Goal: Task Accomplishment & Management: Complete application form

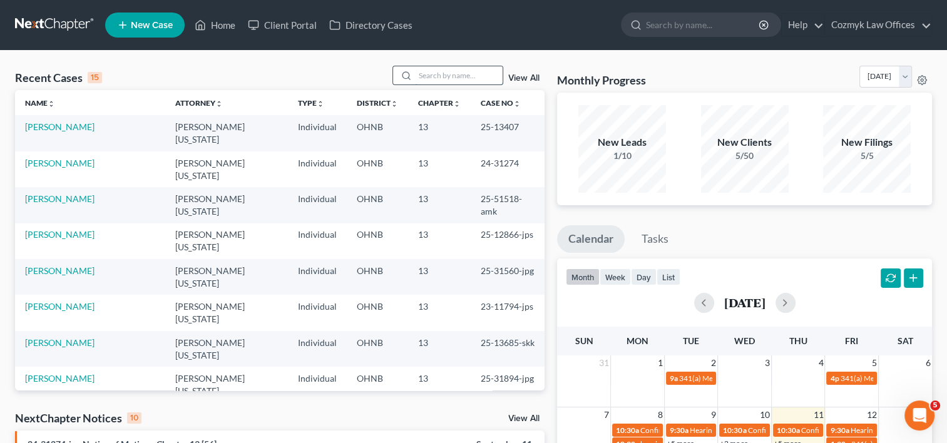
click at [464, 71] on input "search" at bounding box center [459, 75] width 88 height 18
type input "schleich"
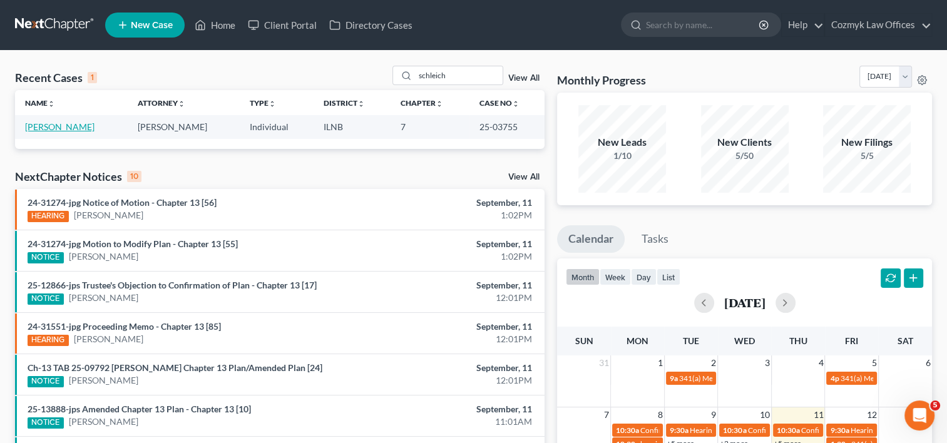
click at [63, 125] on link "[PERSON_NAME]" at bounding box center [59, 126] width 69 height 11
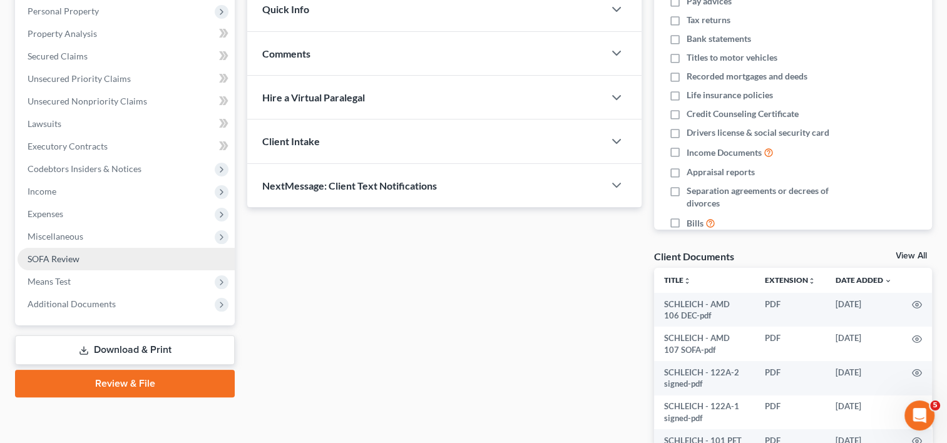
scroll to position [250, 0]
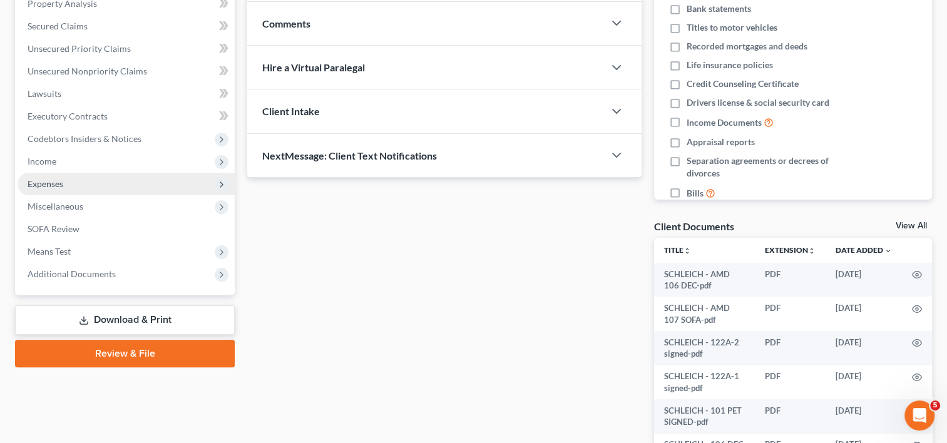
click at [72, 180] on span "Expenses" at bounding box center [126, 184] width 217 height 23
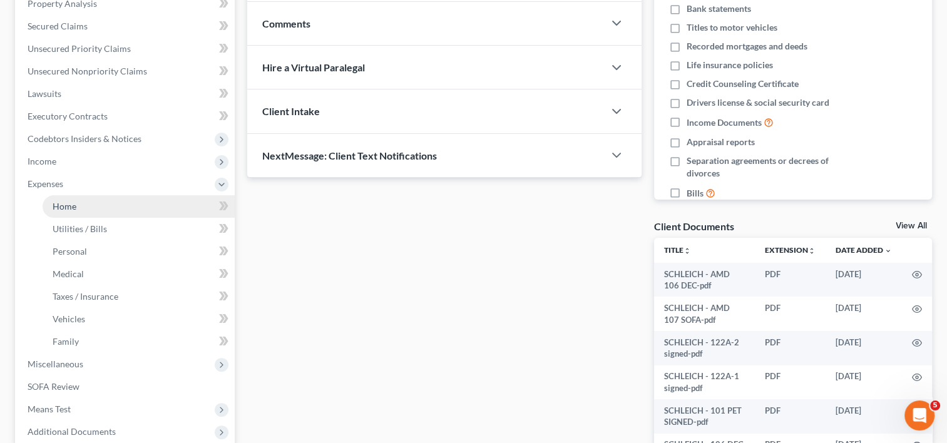
click at [90, 211] on link "Home" at bounding box center [139, 206] width 192 height 23
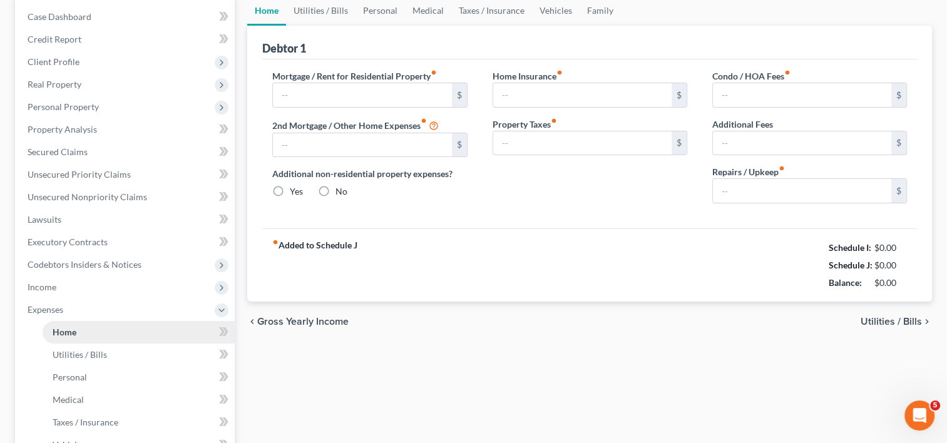
type input "2,500.00"
radio input "true"
type input "0.00"
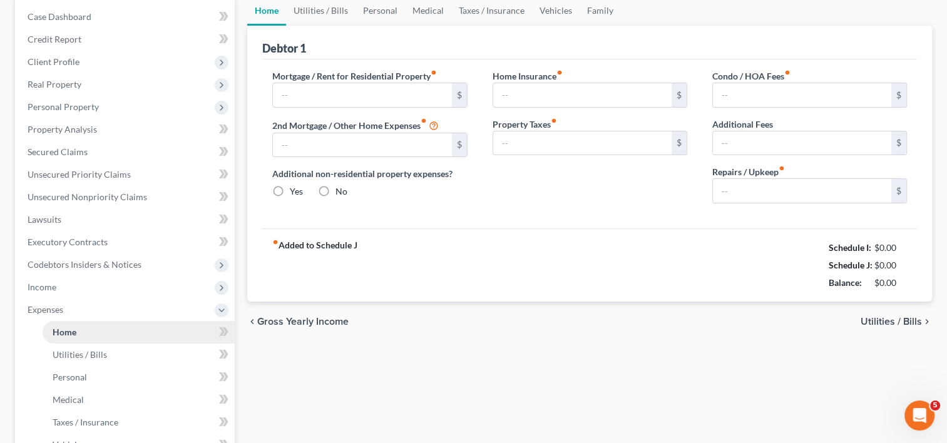
type input "0.00"
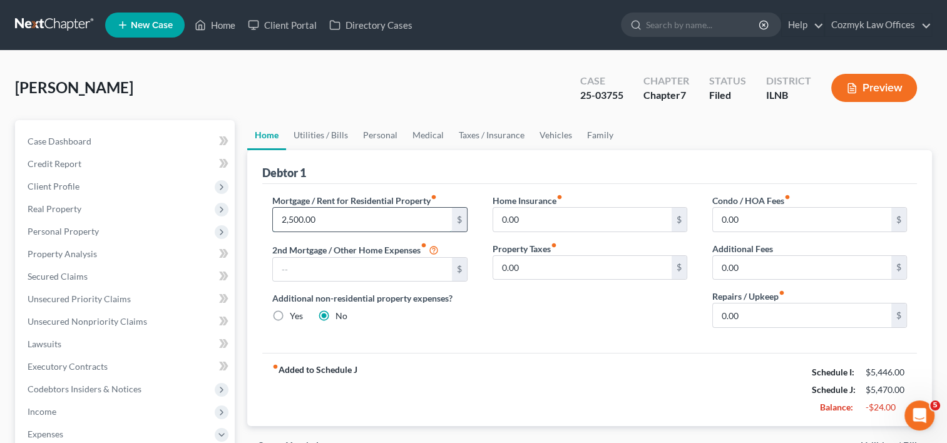
click at [370, 220] on input "2,500.00" at bounding box center [362, 220] width 178 height 24
click at [321, 138] on link "Utilities / Bills" at bounding box center [320, 135] width 69 height 30
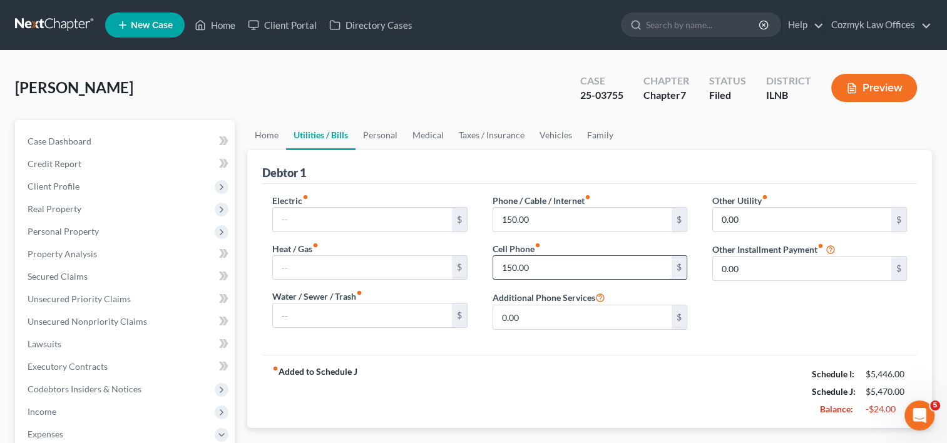
click at [536, 260] on input "150.00" at bounding box center [582, 268] width 178 height 24
click at [549, 214] on input "150.00" at bounding box center [582, 220] width 178 height 24
click at [554, 224] on input "150.00" at bounding box center [582, 220] width 178 height 24
click at [609, 157] on div "Debtor 1" at bounding box center [589, 167] width 654 height 34
click at [568, 220] on input "150.00" at bounding box center [582, 220] width 178 height 24
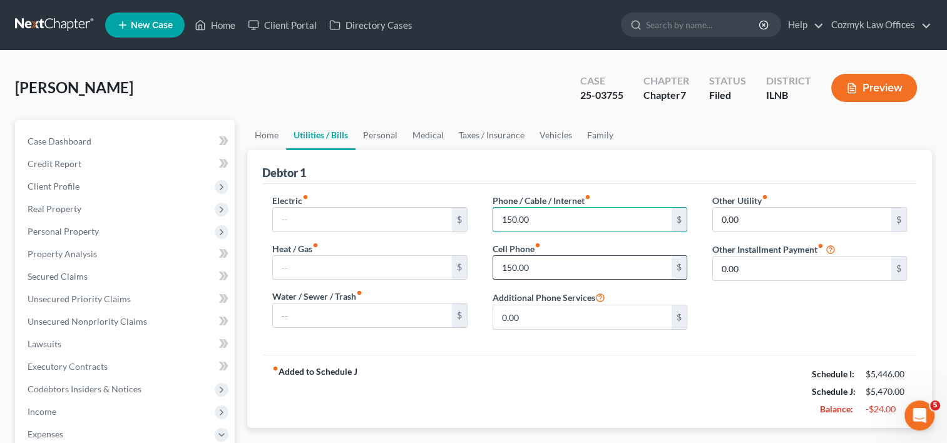
click at [559, 270] on input "150.00" at bounding box center [582, 268] width 178 height 24
click at [560, 218] on input "150.00" at bounding box center [582, 220] width 178 height 24
click at [552, 261] on input "150.00" at bounding box center [582, 268] width 178 height 24
click at [556, 219] on input "150.00" at bounding box center [582, 220] width 178 height 24
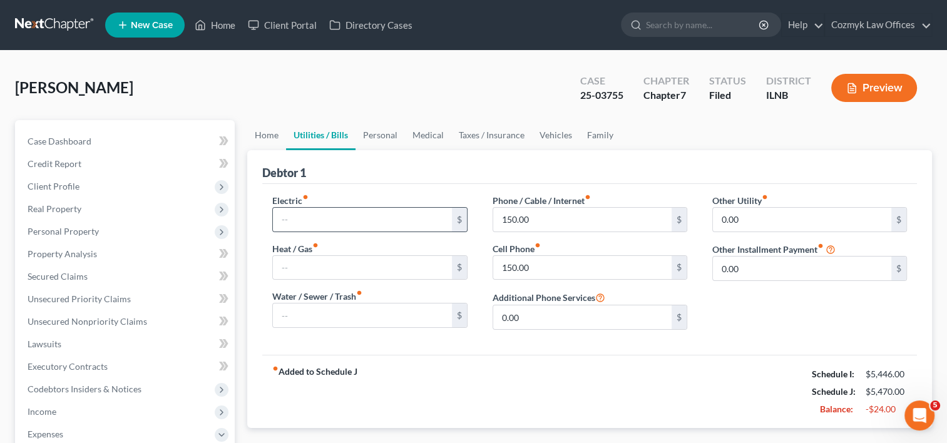
drag, startPoint x: 432, startPoint y: 203, endPoint x: 460, endPoint y: 211, distance: 28.7
click at [458, 211] on div "Electric fiber_manual_record $" at bounding box center [369, 213] width 195 height 38
drag, startPoint x: 460, startPoint y: 211, endPoint x: 546, endPoint y: 217, distance: 85.9
click at [546, 217] on input "150.00" at bounding box center [582, 220] width 178 height 24
click at [554, 219] on input "150.00" at bounding box center [582, 220] width 178 height 24
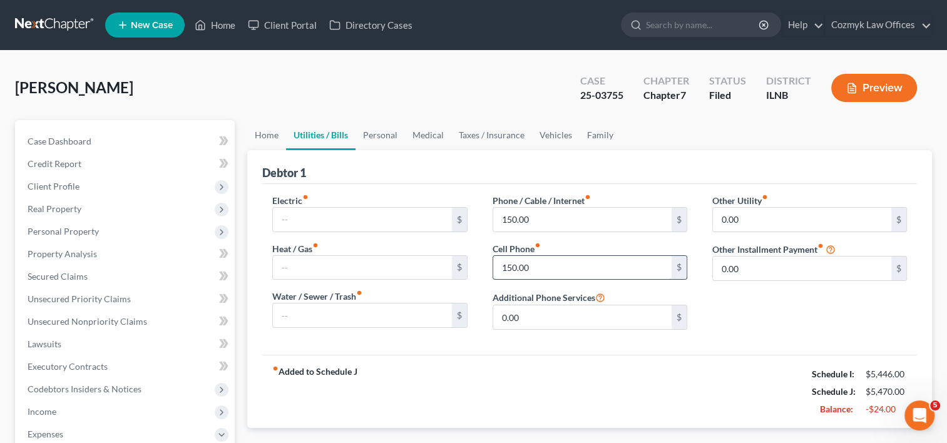
click at [550, 268] on input "150.00" at bounding box center [582, 268] width 178 height 24
click at [380, 135] on link "Personal" at bounding box center [379, 135] width 49 height 30
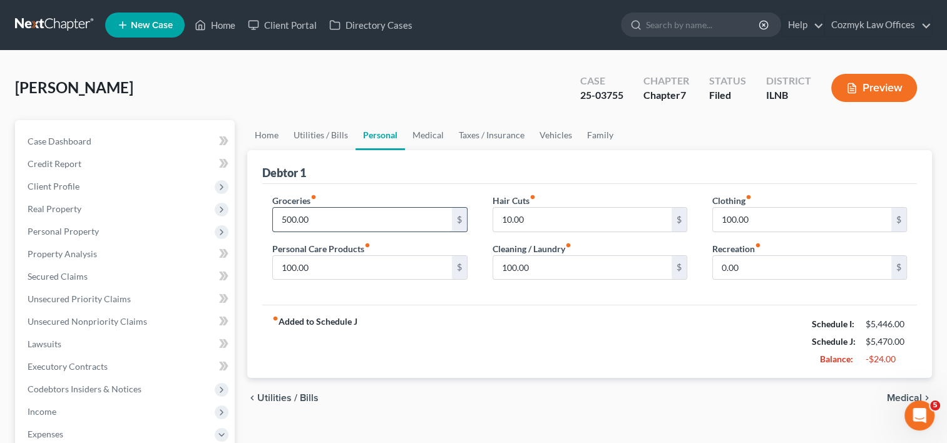
click at [368, 218] on input "500.00" at bounding box center [362, 220] width 178 height 24
click at [390, 242] on div "Personal Care Products fiber_manual_record 100.00 $" at bounding box center [369, 261] width 195 height 38
click at [274, 136] on link "Home" at bounding box center [266, 135] width 39 height 30
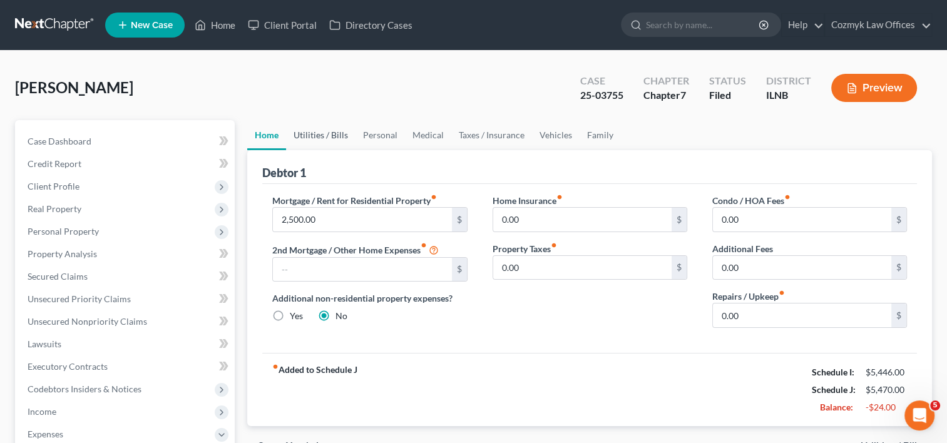
click at [340, 137] on link "Utilities / Bills" at bounding box center [320, 135] width 69 height 30
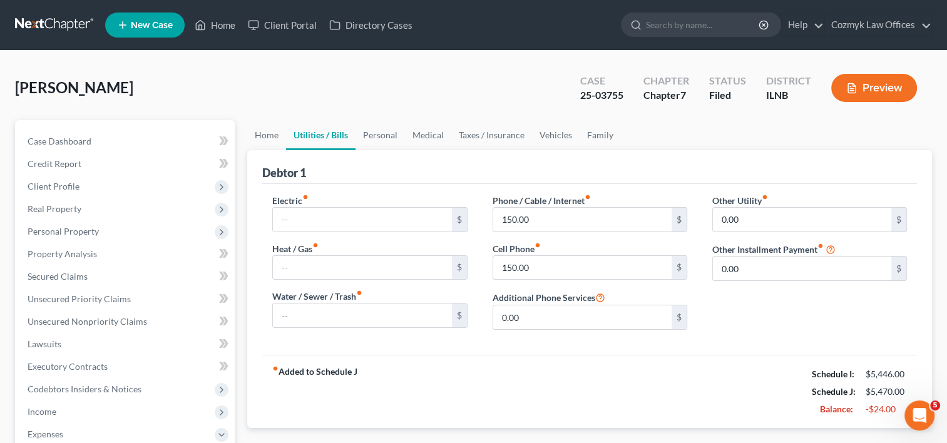
click at [527, 69] on div "[PERSON_NAME] Upgraded Case 25-03755 Chapter Chapter 7 Status Filed District [G…" at bounding box center [473, 93] width 917 height 54
drag, startPoint x: 564, startPoint y: 98, endPoint x: 623, endPoint y: 99, distance: 58.8
click at [623, 99] on div "[PERSON_NAME] Upgraded Case 25-03755 Chapter Chapter 7 Status Filed District [G…" at bounding box center [473, 93] width 917 height 54
copy div "25-03755"
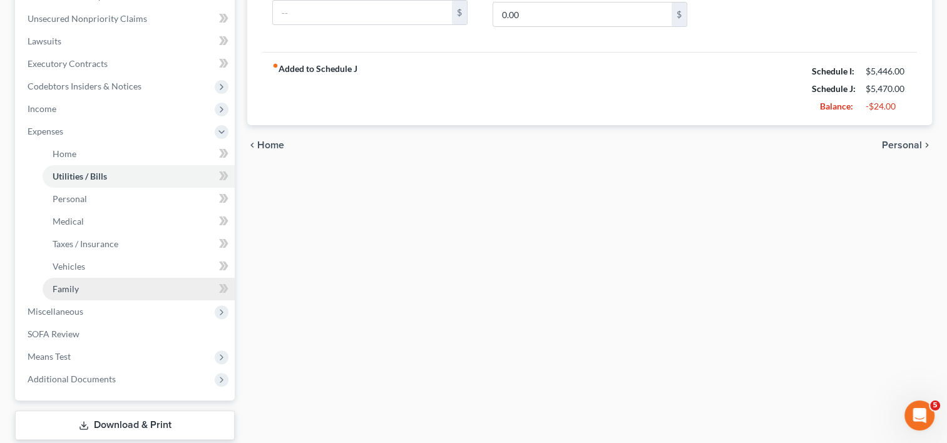
scroll to position [375, 0]
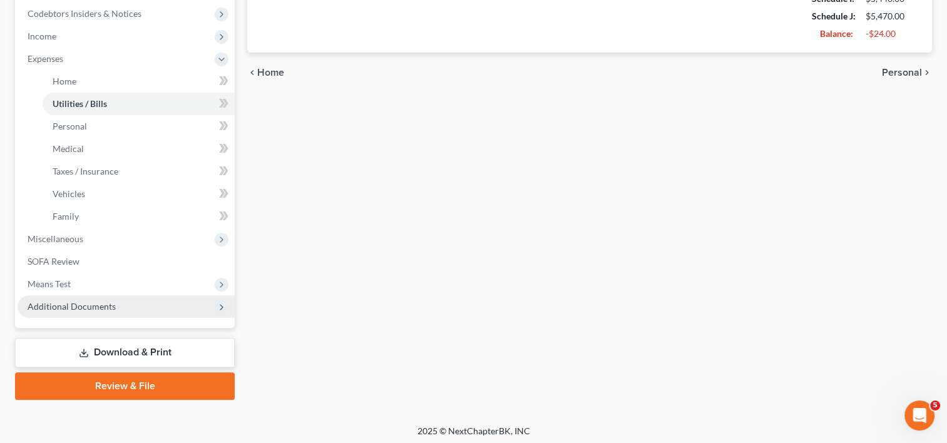
click at [129, 310] on span "Additional Documents" at bounding box center [126, 306] width 217 height 23
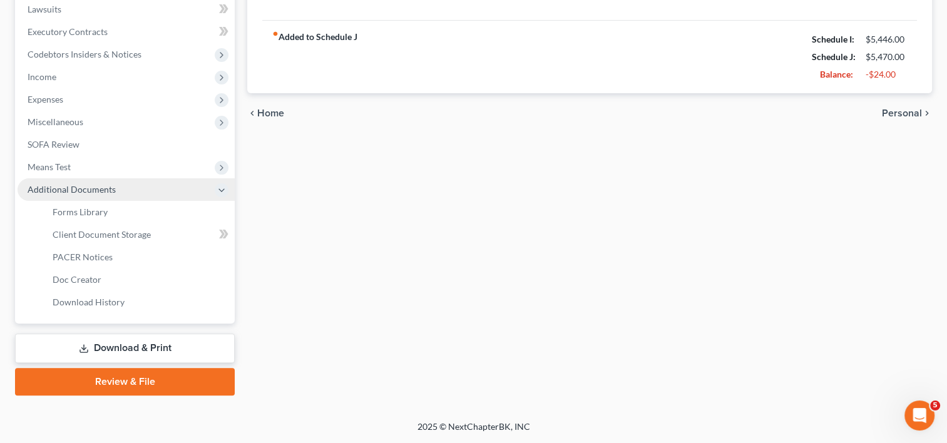
scroll to position [333, 0]
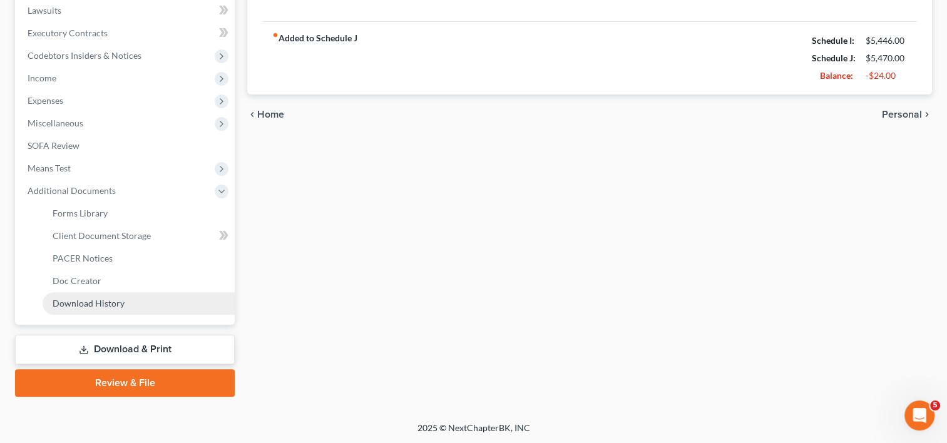
click at [102, 300] on span "Download History" at bounding box center [89, 303] width 72 height 11
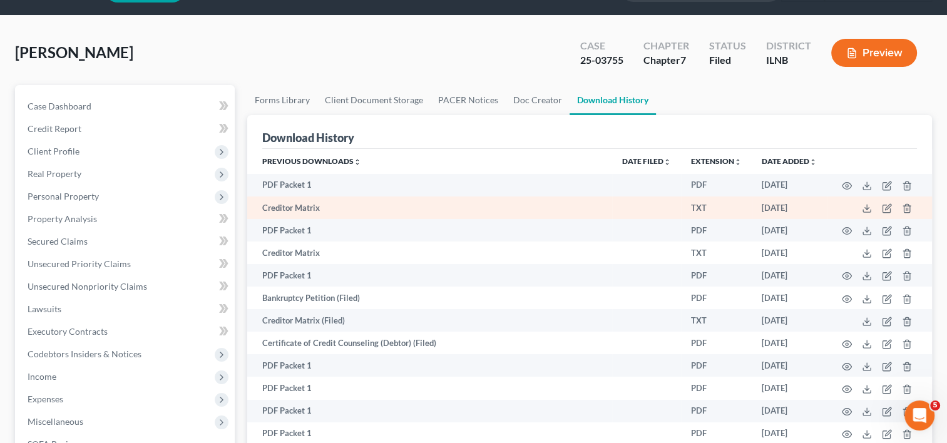
scroll to position [63, 0]
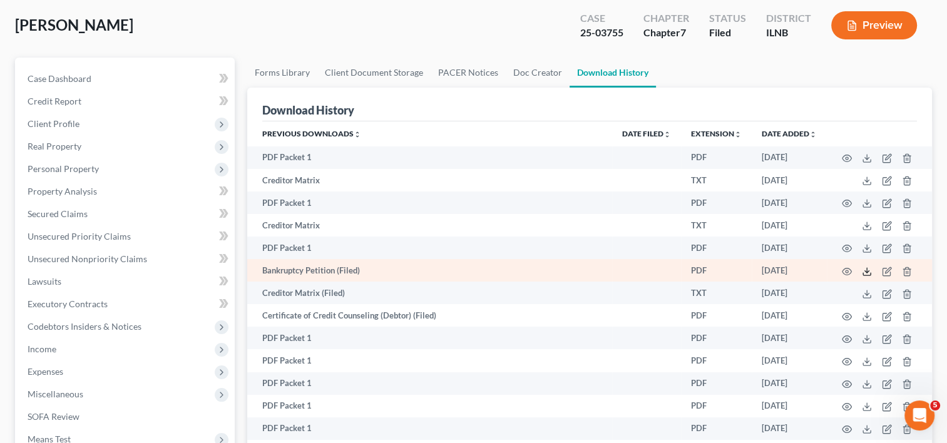
click at [867, 271] on icon at bounding box center [866, 272] width 10 height 10
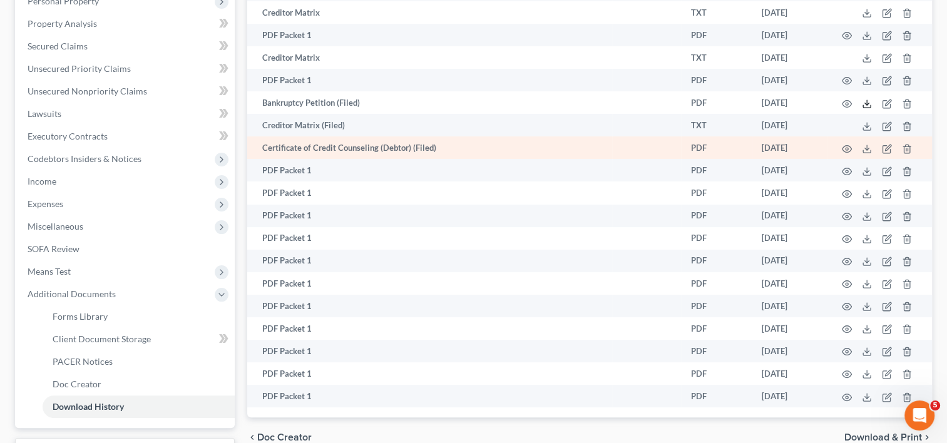
scroll to position [208, 0]
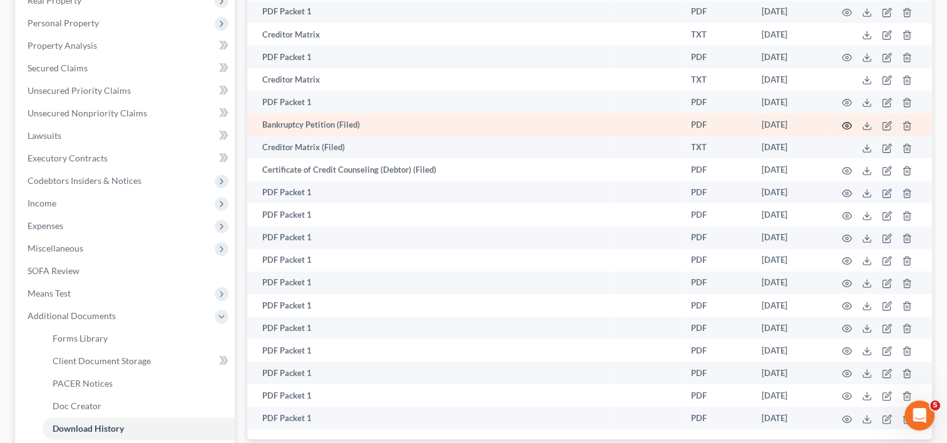
click at [846, 126] on icon "button" at bounding box center [846, 126] width 10 height 10
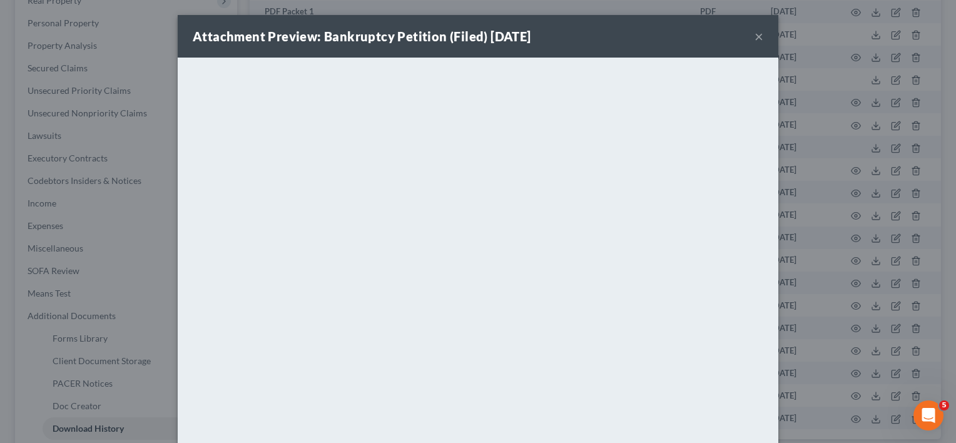
click at [754, 33] on button "×" at bounding box center [758, 36] width 9 height 15
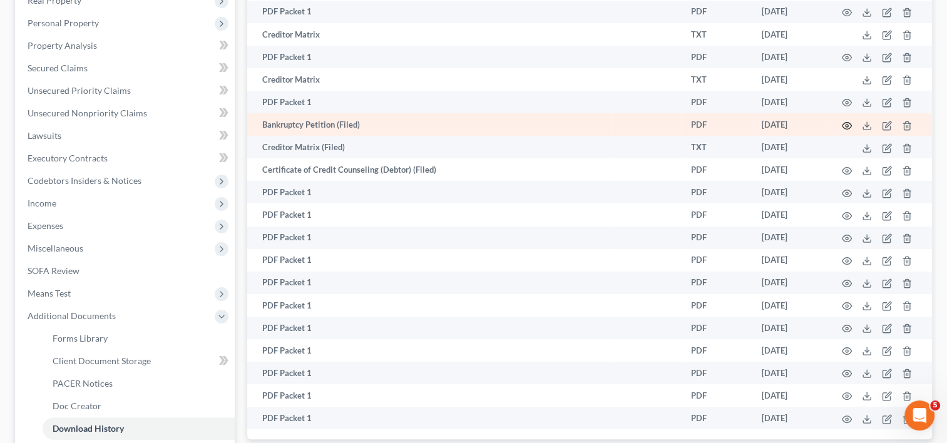
click at [846, 124] on circle "button" at bounding box center [846, 125] width 3 height 3
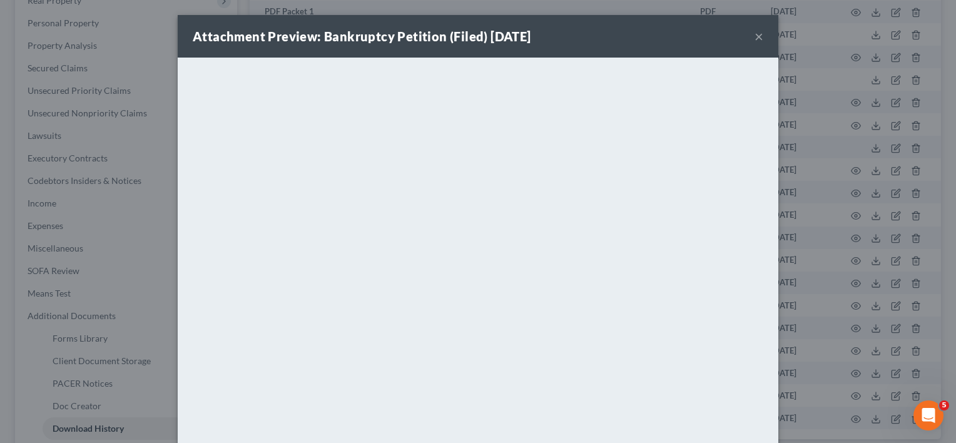
click at [756, 40] on button "×" at bounding box center [758, 36] width 9 height 15
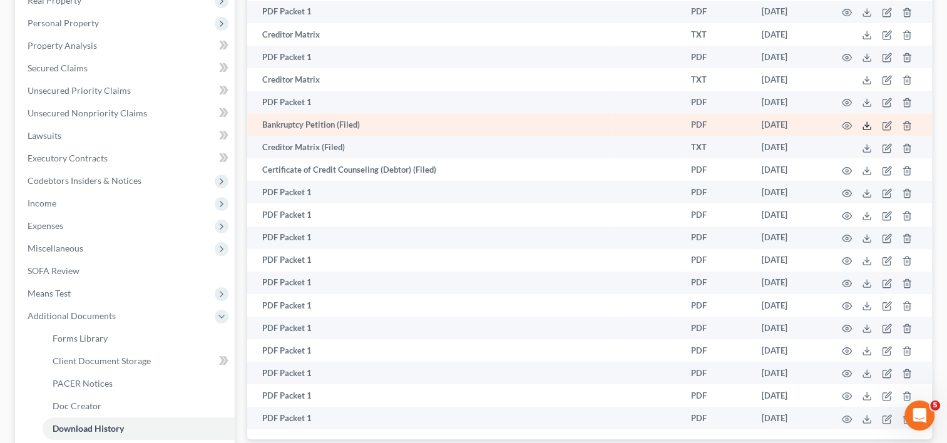
click at [866, 126] on polyline at bounding box center [867, 125] width 4 height 2
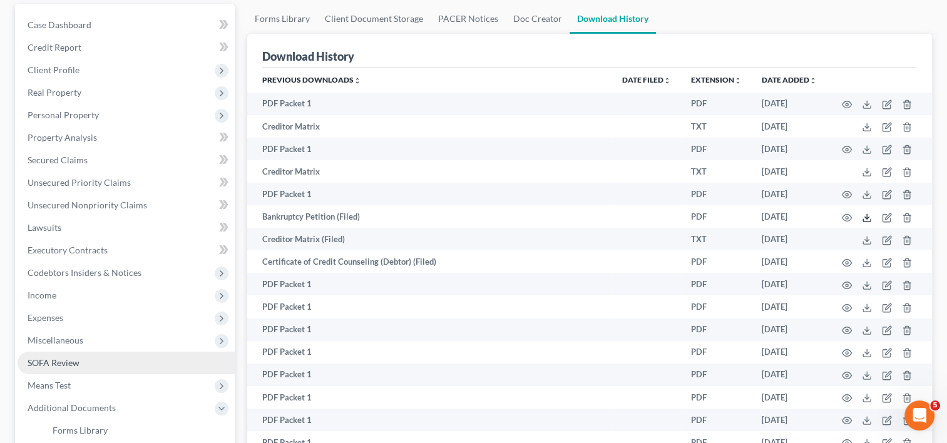
scroll to position [188, 0]
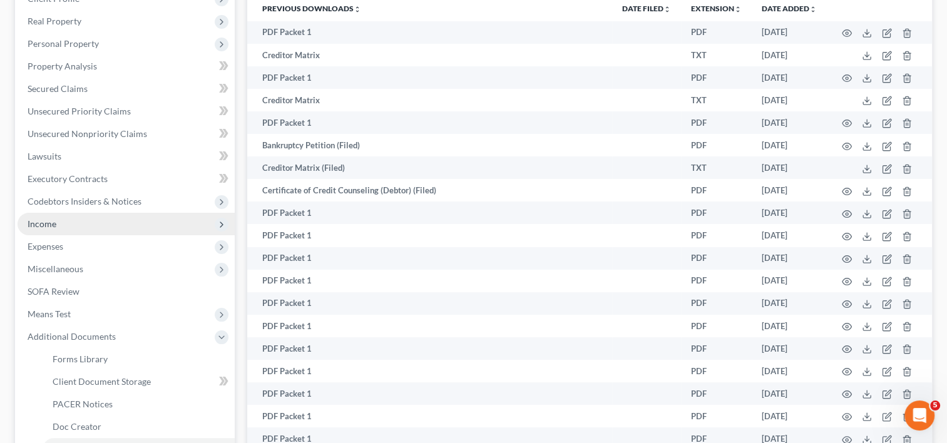
click at [101, 223] on span "Income" at bounding box center [126, 224] width 217 height 23
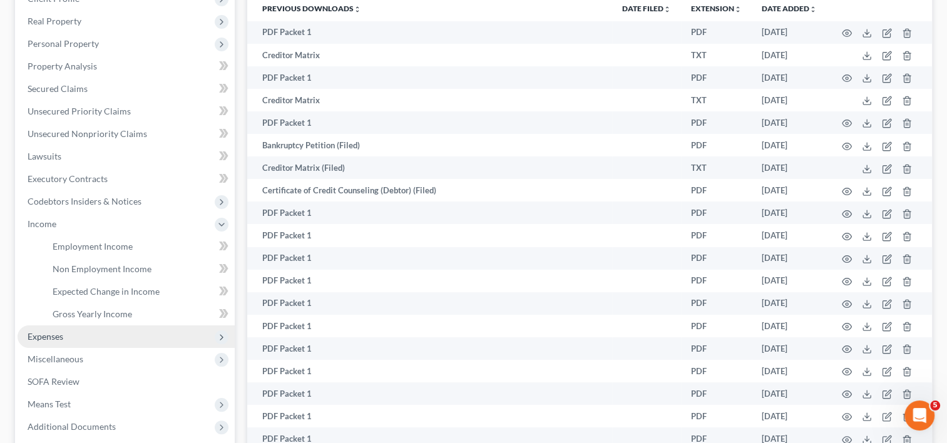
click at [69, 338] on span "Expenses" at bounding box center [126, 336] width 217 height 23
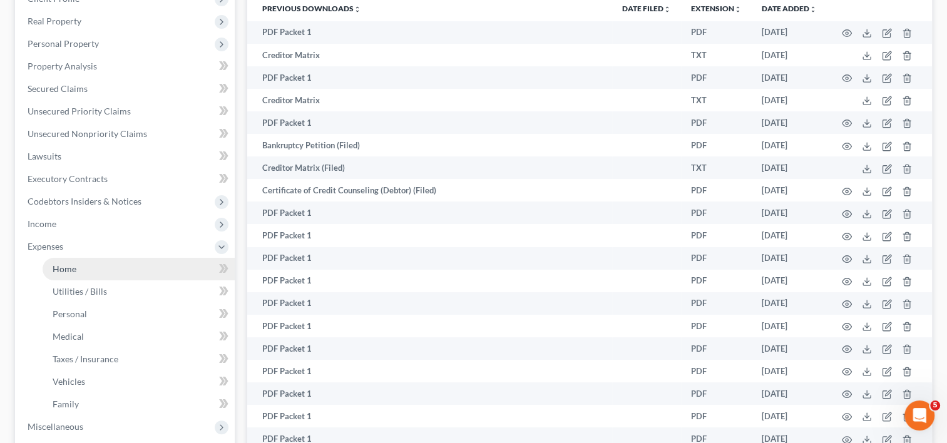
click at [79, 270] on link "Home" at bounding box center [139, 269] width 192 height 23
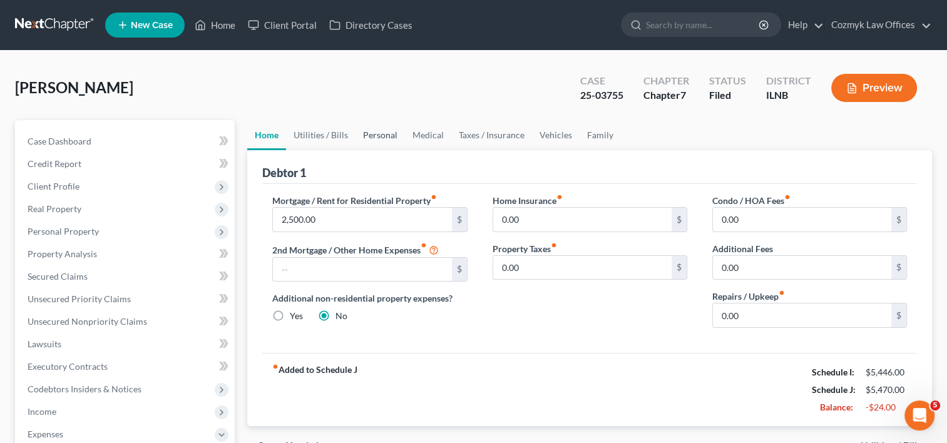
click at [371, 137] on link "Personal" at bounding box center [379, 135] width 49 height 30
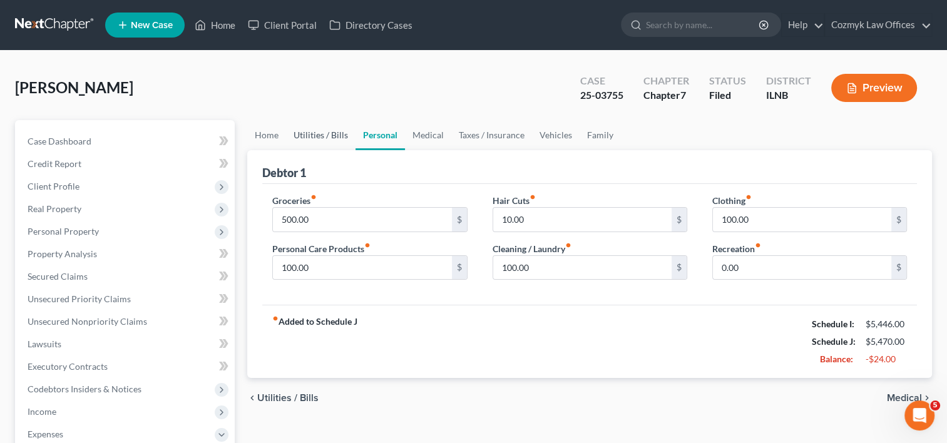
click at [327, 136] on link "Utilities / Bills" at bounding box center [320, 135] width 69 height 30
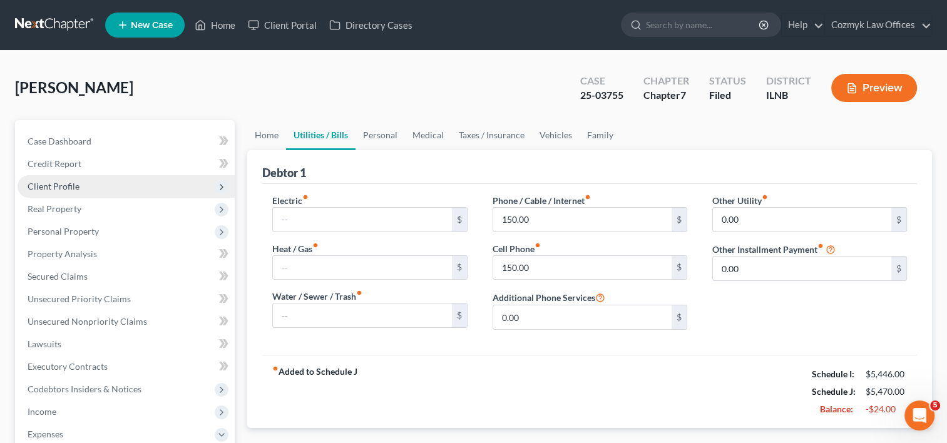
click at [64, 186] on span "Client Profile" at bounding box center [54, 186] width 52 height 11
click at [58, 185] on span "Client Profile" at bounding box center [54, 186] width 52 height 11
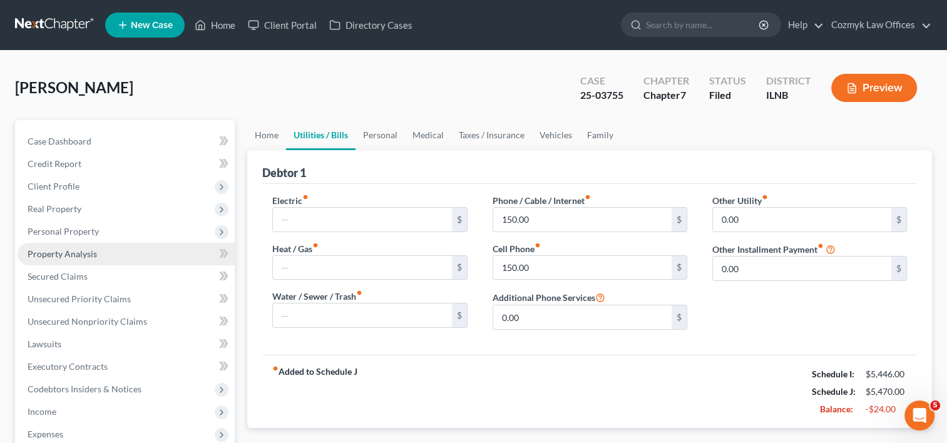
scroll to position [63, 0]
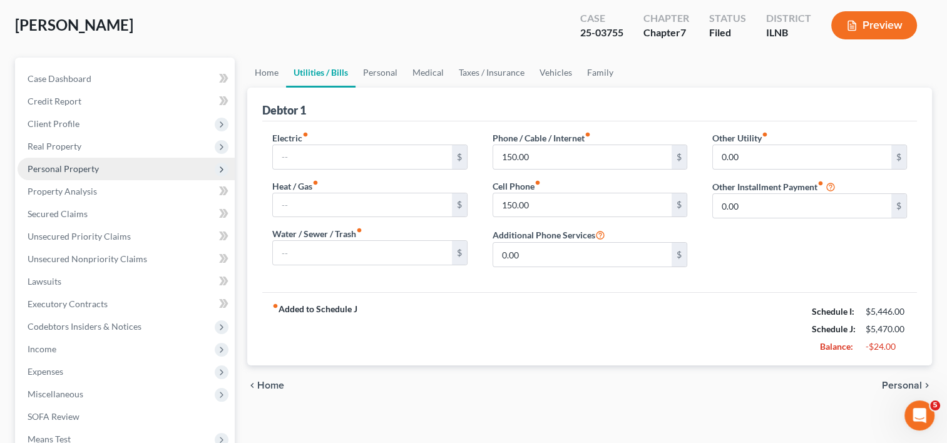
click at [77, 167] on span "Personal Property" at bounding box center [63, 168] width 71 height 11
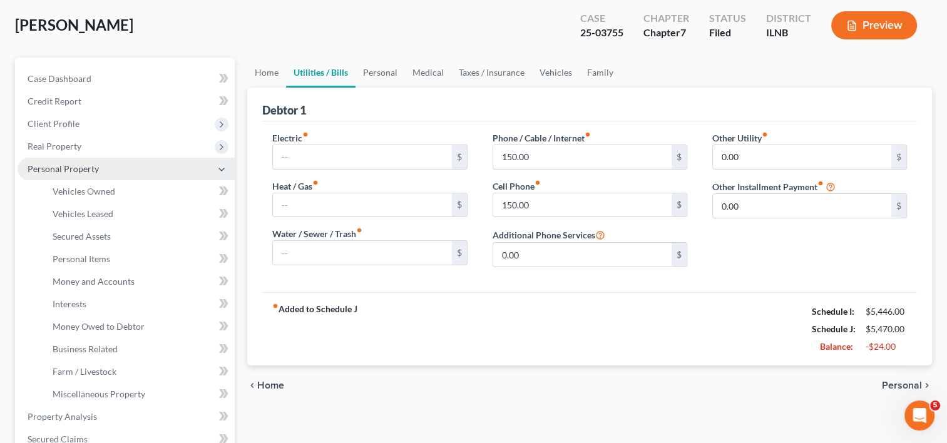
click at [78, 164] on span "Personal Property" at bounding box center [63, 168] width 71 height 11
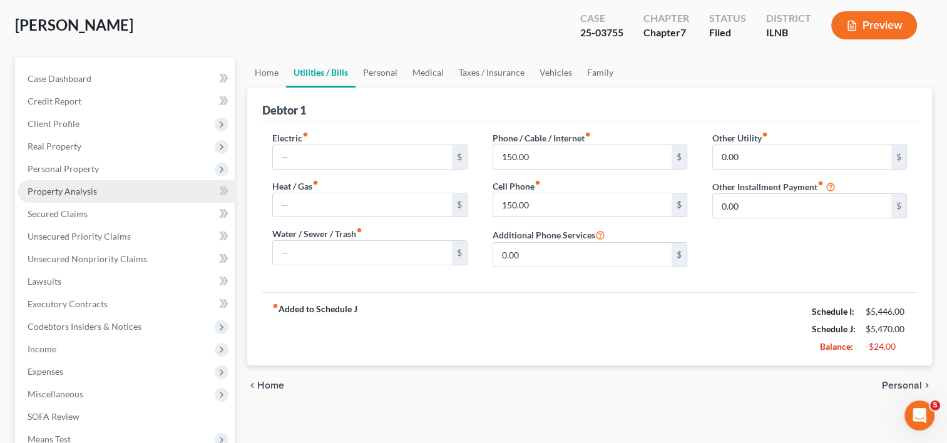
click at [80, 190] on span "Property Analysis" at bounding box center [62, 191] width 69 height 11
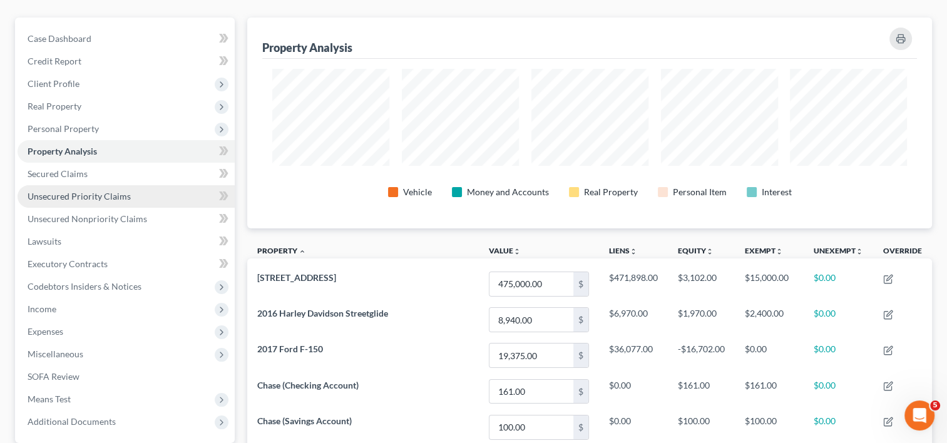
scroll to position [125, 0]
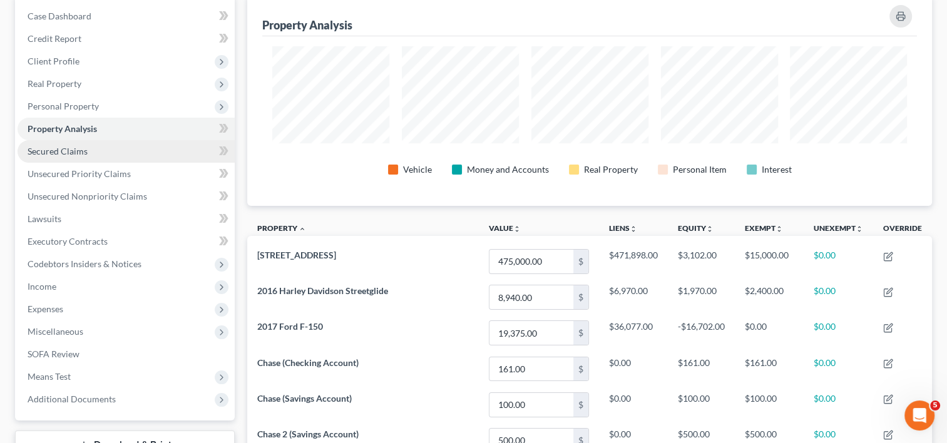
click at [80, 153] on span "Secured Claims" at bounding box center [58, 151] width 60 height 11
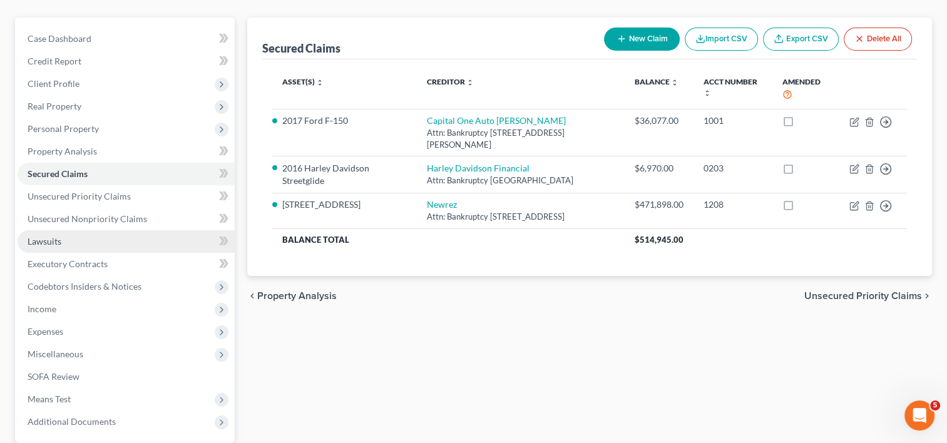
scroll to position [125, 0]
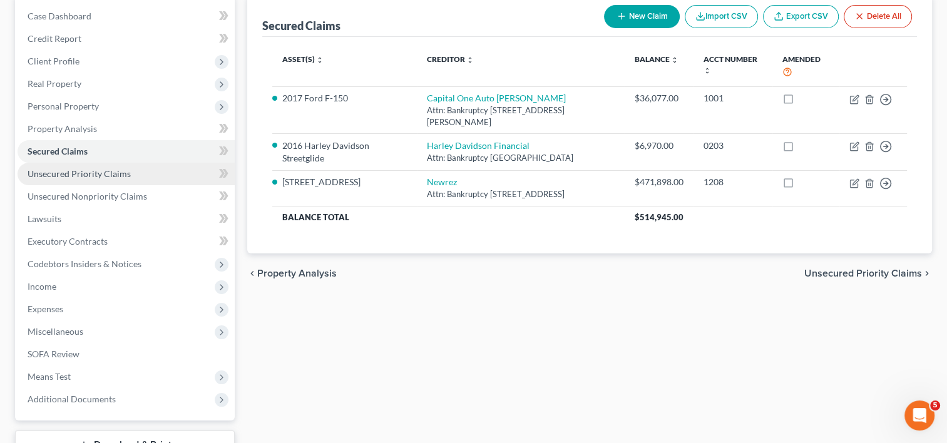
click at [91, 171] on span "Unsecured Priority Claims" at bounding box center [79, 173] width 103 height 11
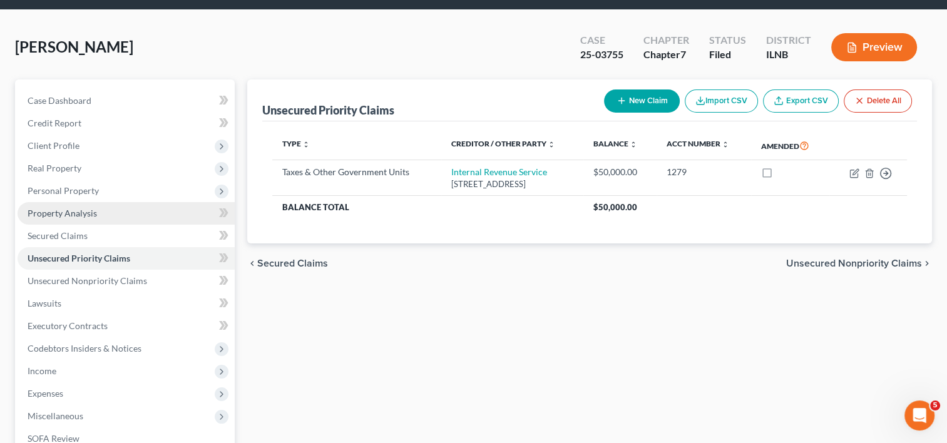
scroll to position [63, 0]
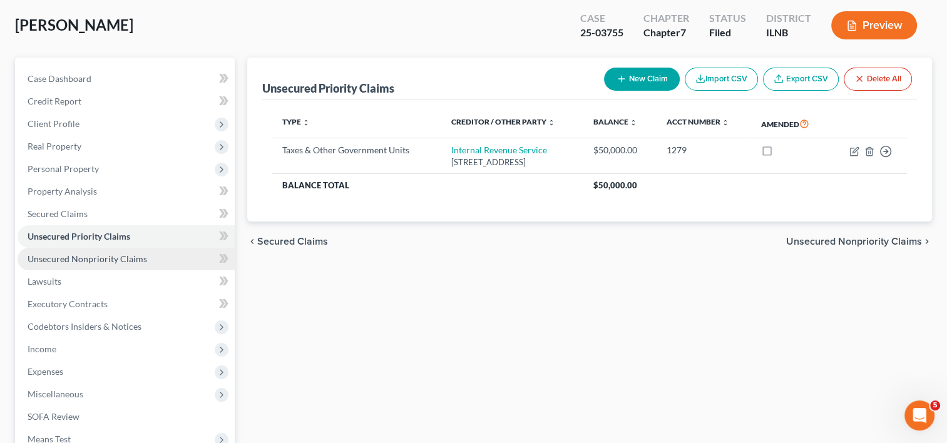
click at [93, 258] on span "Unsecured Nonpriority Claims" at bounding box center [87, 258] width 119 height 11
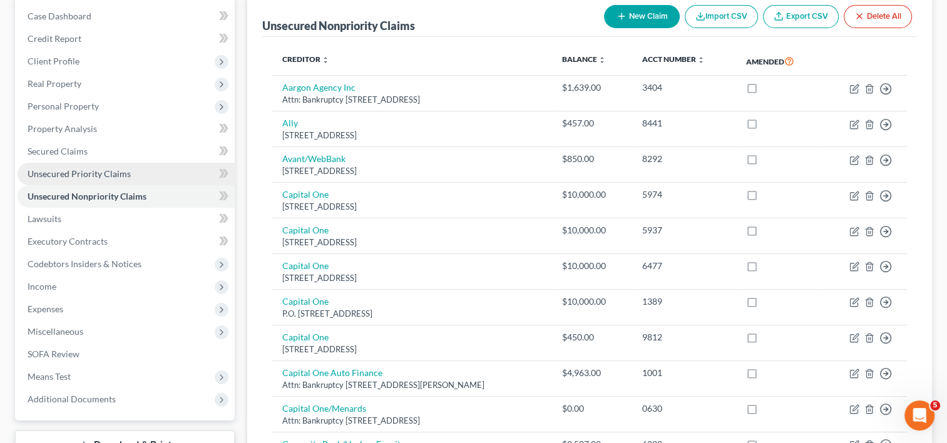
click at [80, 173] on span "Unsecured Priority Claims" at bounding box center [79, 173] width 103 height 11
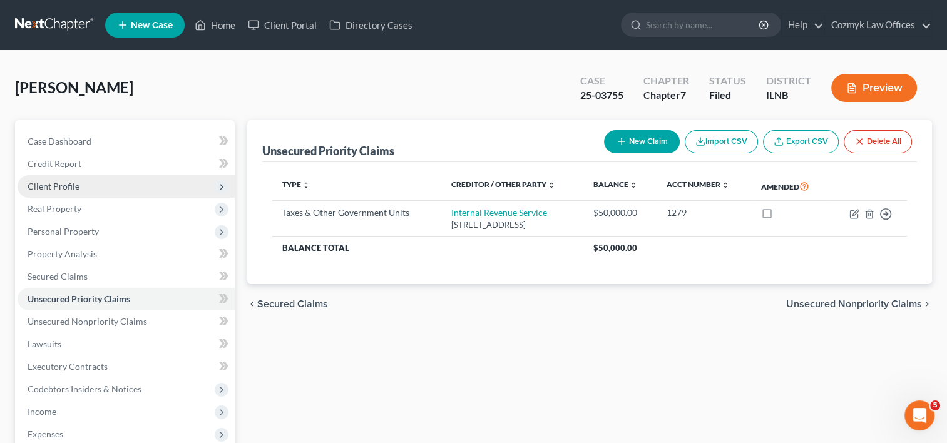
click at [93, 187] on span "Client Profile" at bounding box center [126, 186] width 217 height 23
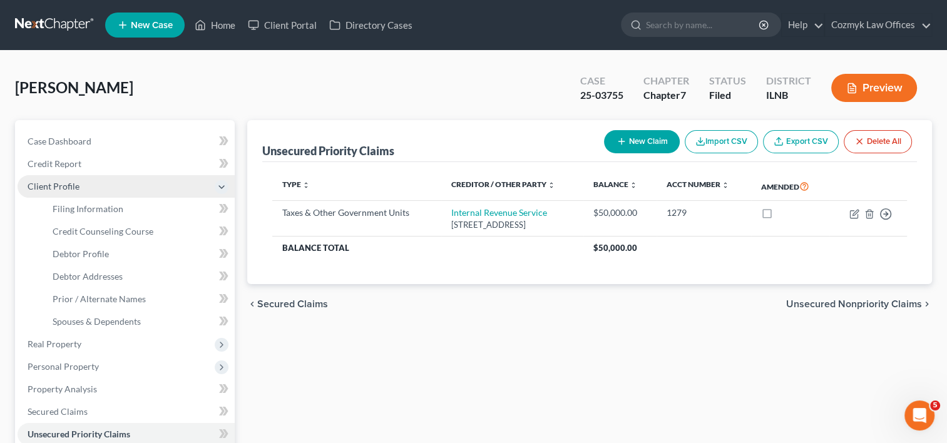
click at [88, 185] on span "Client Profile" at bounding box center [126, 186] width 217 height 23
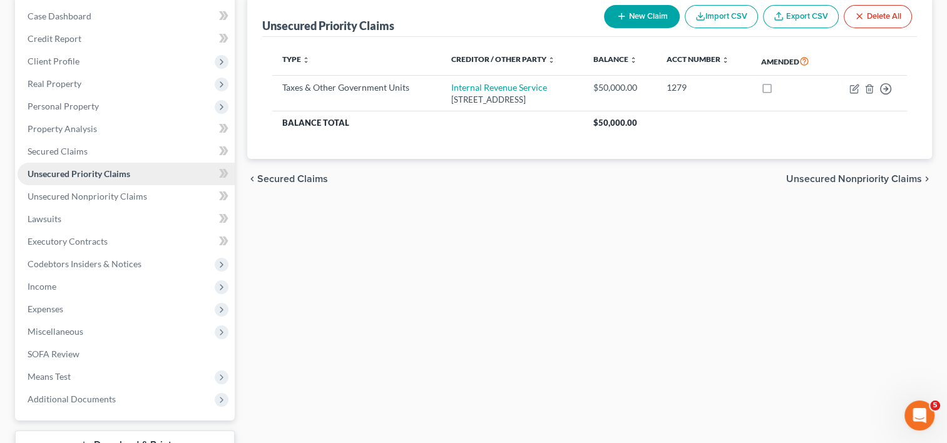
scroll to position [63, 0]
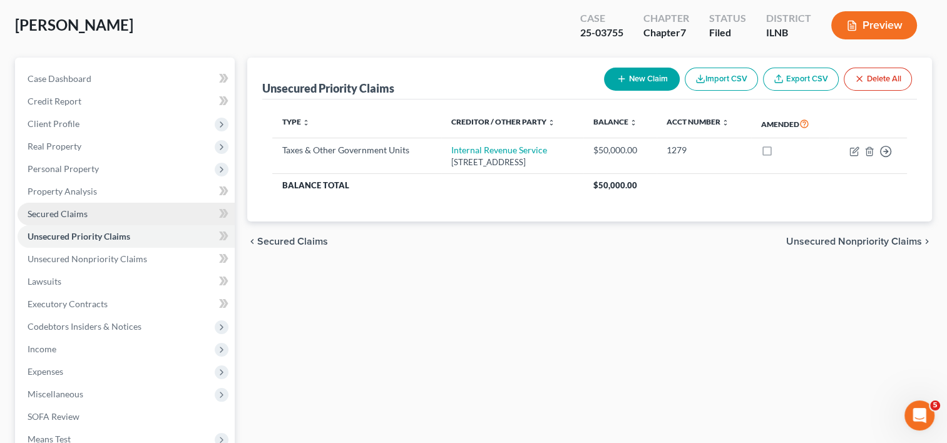
click at [71, 215] on span "Secured Claims" at bounding box center [58, 213] width 60 height 11
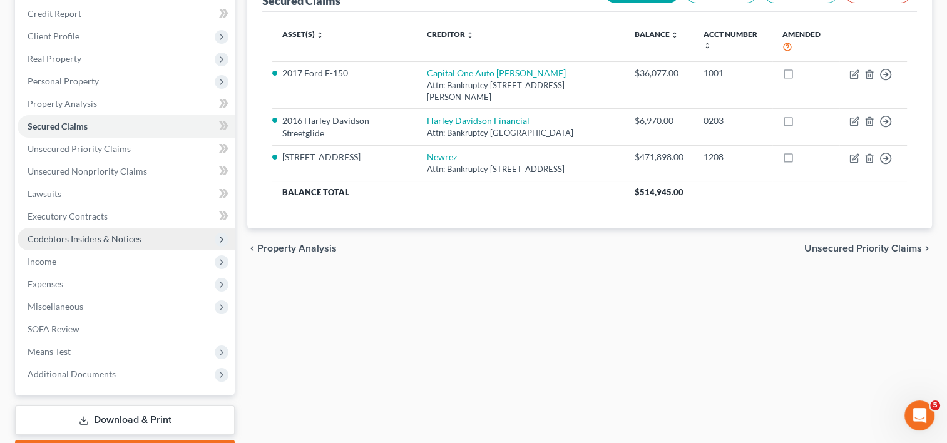
scroll to position [188, 0]
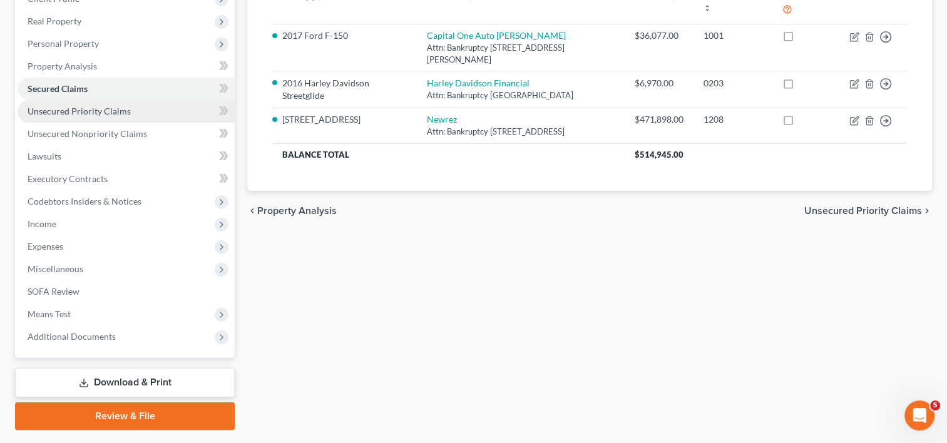
click at [98, 114] on span "Unsecured Priority Claims" at bounding box center [79, 111] width 103 height 11
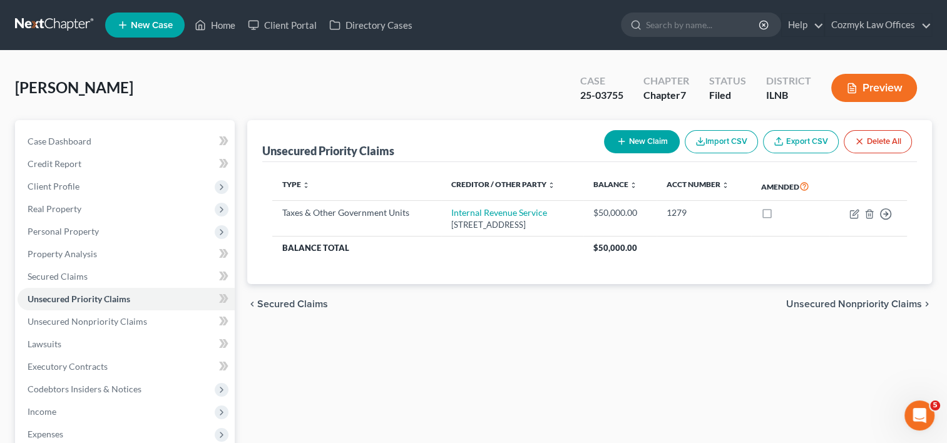
click at [206, 96] on div "[PERSON_NAME] Upgraded Case 25-03755 Chapter Chapter 7 Status Filed District [G…" at bounding box center [473, 93] width 917 height 54
